Goal: Navigation & Orientation: Understand site structure

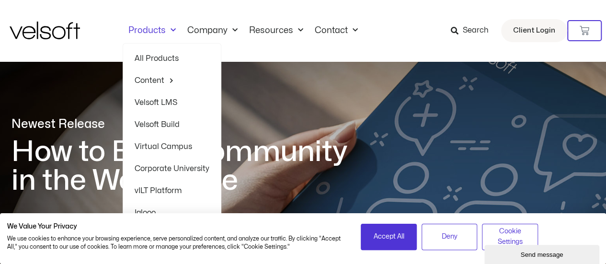
click at [170, 29] on span "Menu" at bounding box center [171, 31] width 10 height 16
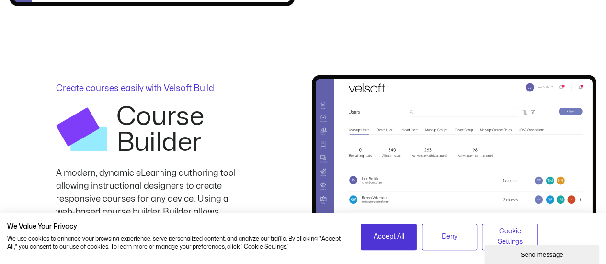
scroll to position [1198, 0]
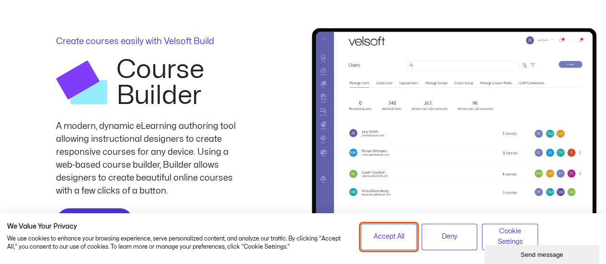
click at [396, 233] on span "Accept All" at bounding box center [388, 236] width 31 height 11
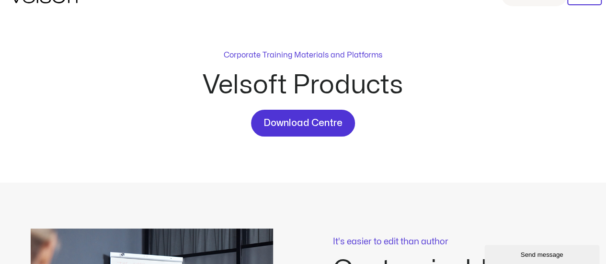
scroll to position [0, 0]
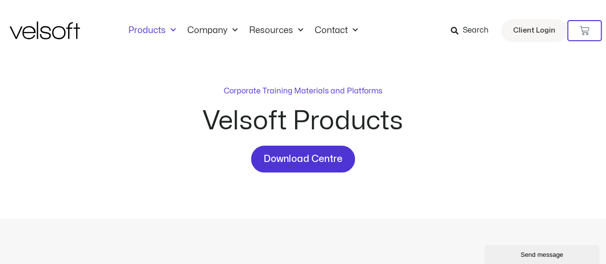
click at [28, 23] on img at bounding box center [45, 31] width 70 height 18
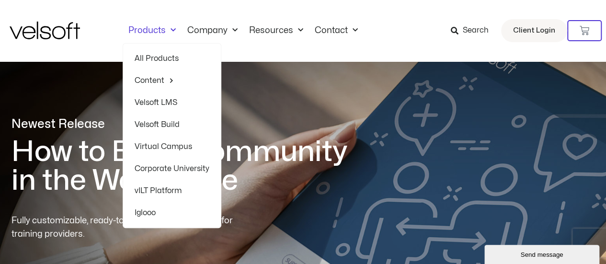
click at [166, 61] on link "All Products" at bounding box center [172, 58] width 75 height 22
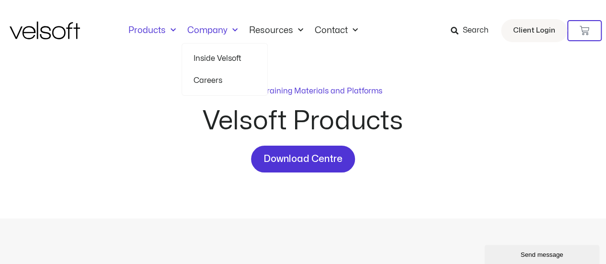
click at [207, 29] on link "Company" at bounding box center [213, 30] width 62 height 11
